Goal: Share content: Share content

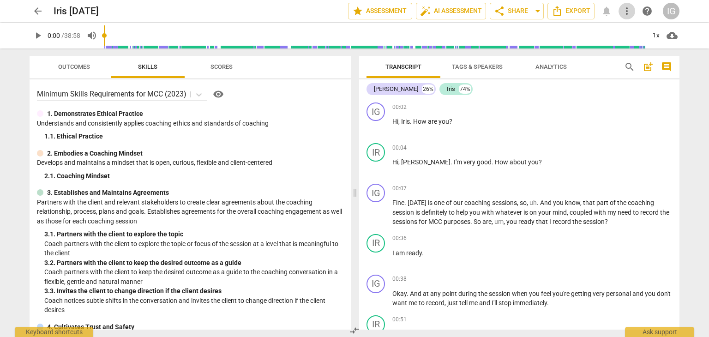
click at [627, 12] on span "more_vert" at bounding box center [626, 11] width 11 height 11
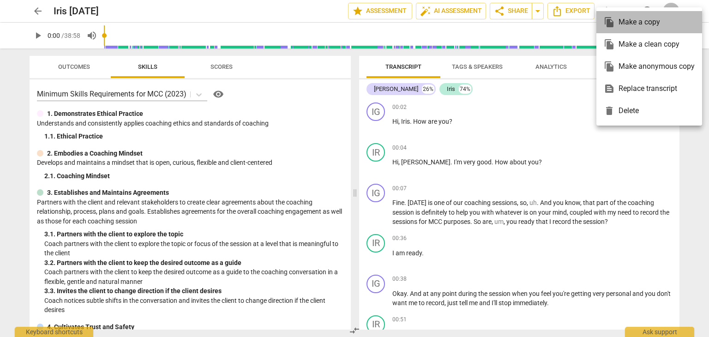
click at [627, 12] on div "file_copy Make a copy" at bounding box center [648, 22] width 91 height 22
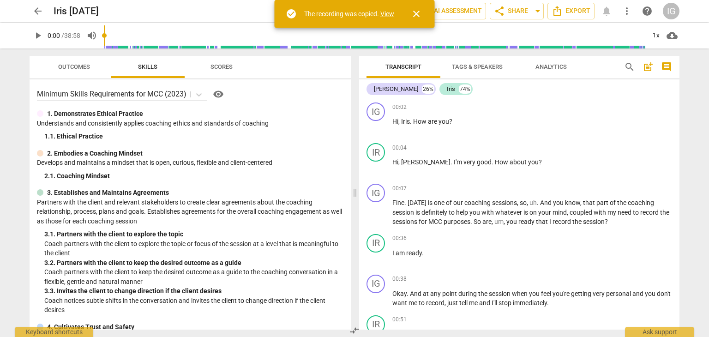
click at [415, 9] on span "close" at bounding box center [416, 13] width 11 height 11
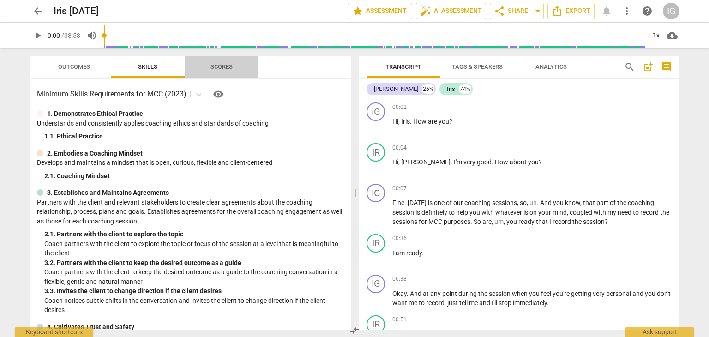
click at [220, 67] on span "Scores" at bounding box center [221, 66] width 22 height 7
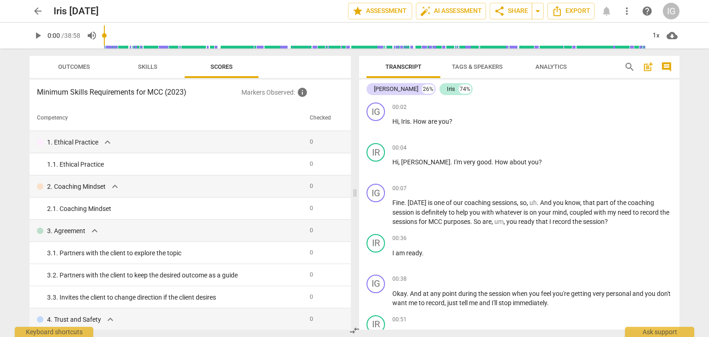
click at [63, 64] on span "Outcomes" at bounding box center [74, 66] width 32 height 7
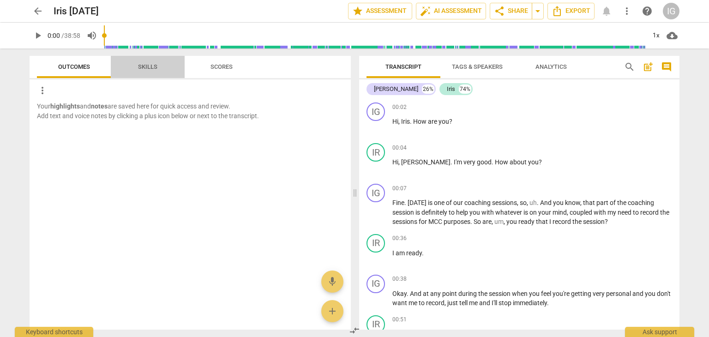
click at [152, 65] on span "Skills" at bounding box center [147, 66] width 19 height 7
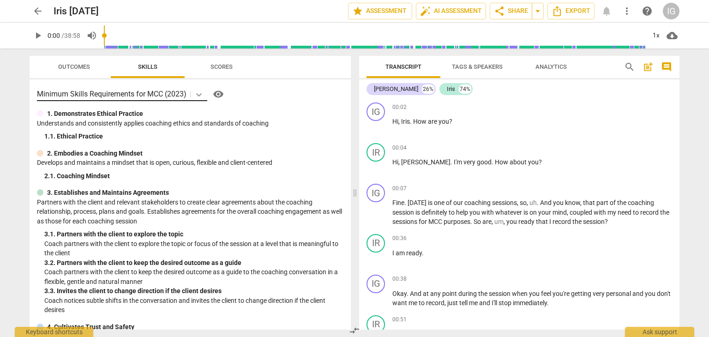
click at [201, 95] on icon at bounding box center [199, 94] width 6 height 3
click at [220, 93] on span "visibility" at bounding box center [218, 94] width 11 height 11
click at [627, 9] on span "more_vert" at bounding box center [626, 11] width 11 height 11
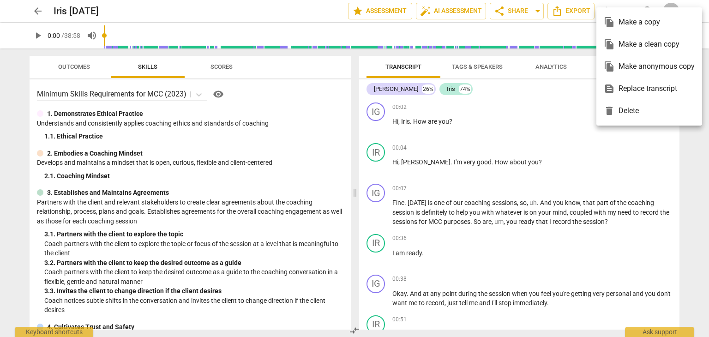
click at [699, 3] on div at bounding box center [354, 168] width 709 height 337
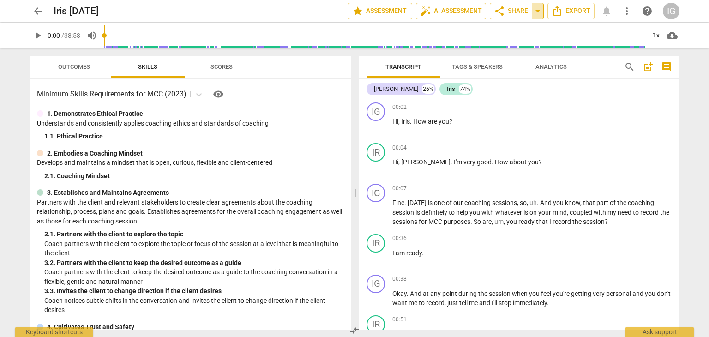
click at [542, 10] on span "arrow_drop_down" at bounding box center [537, 11] width 11 height 11
click at [446, 10] on span "auto_fix_high AI Assessment" at bounding box center [451, 11] width 62 height 11
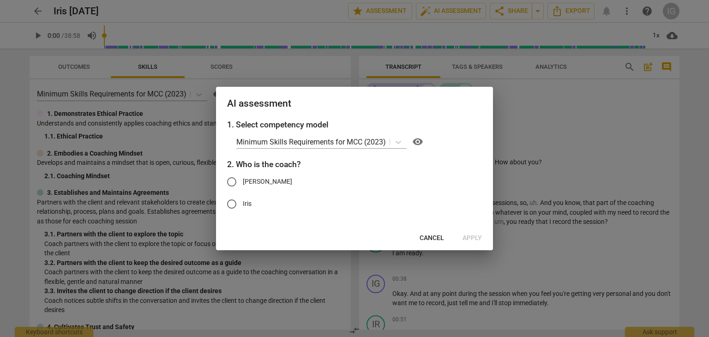
click at [230, 182] on input "[PERSON_NAME]" at bounding box center [232, 182] width 22 height 22
radio input "true"
click at [471, 236] on span "Apply" at bounding box center [471, 237] width 19 height 9
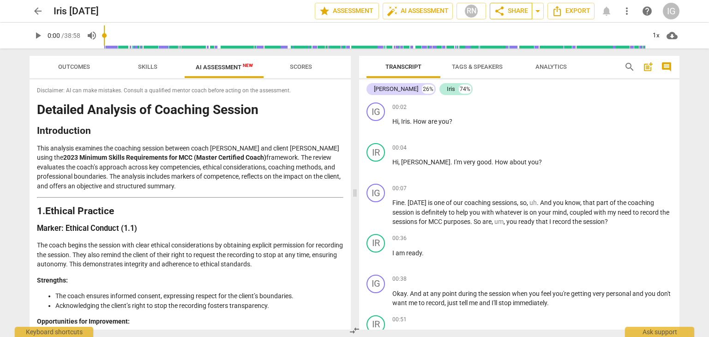
click at [502, 10] on span "share" at bounding box center [499, 11] width 11 height 11
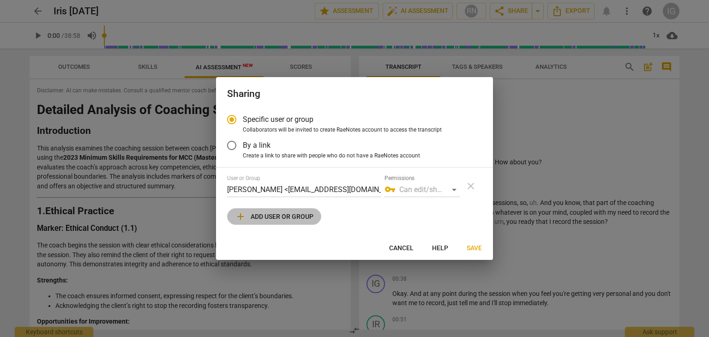
click at [307, 215] on span "add Add user or group" at bounding box center [274, 216] width 78 height 11
radio input "false"
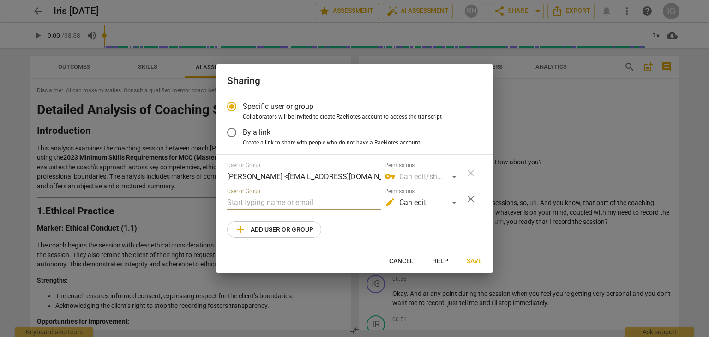
click at [243, 202] on input "text" at bounding box center [304, 202] width 154 height 15
click at [278, 202] on input "text" at bounding box center [304, 202] width 154 height 15
paste input "email mmmiglino@gmail.com BE"
click at [247, 202] on input "email mmmiglino@gmail.com" at bounding box center [304, 202] width 154 height 15
type input "mmmiglino@gmail.com"
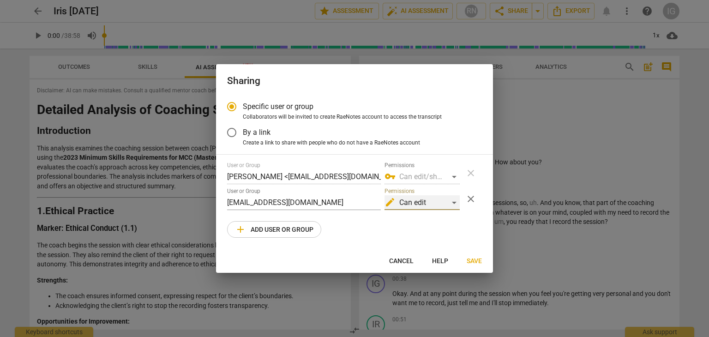
click at [454, 199] on div "edit Can edit" at bounding box center [421, 202] width 75 height 15
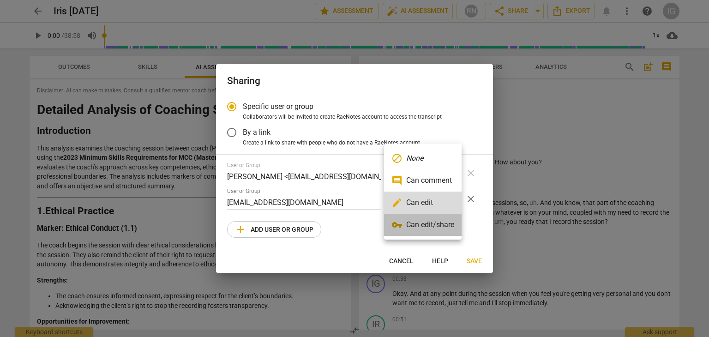
click at [434, 225] on li "vpn_key Can edit/share" at bounding box center [423, 225] width 78 height 22
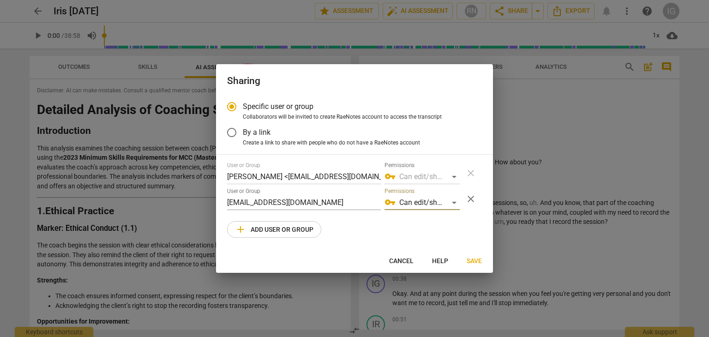
click at [471, 257] on span "Save" at bounding box center [473, 261] width 15 height 9
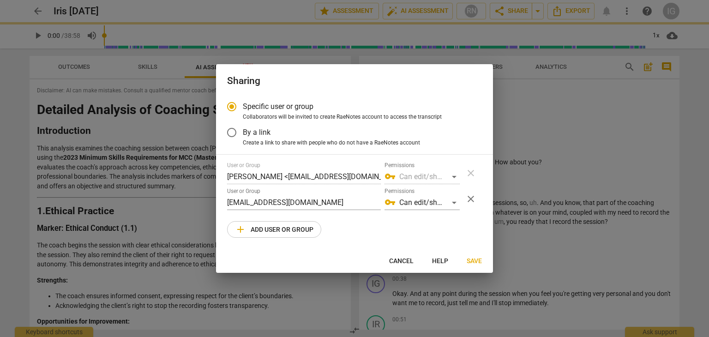
radio input "false"
type input "Merci Miglino <mmmiglino@gmail.com>"
